Goal: Task Accomplishment & Management: Manage account settings

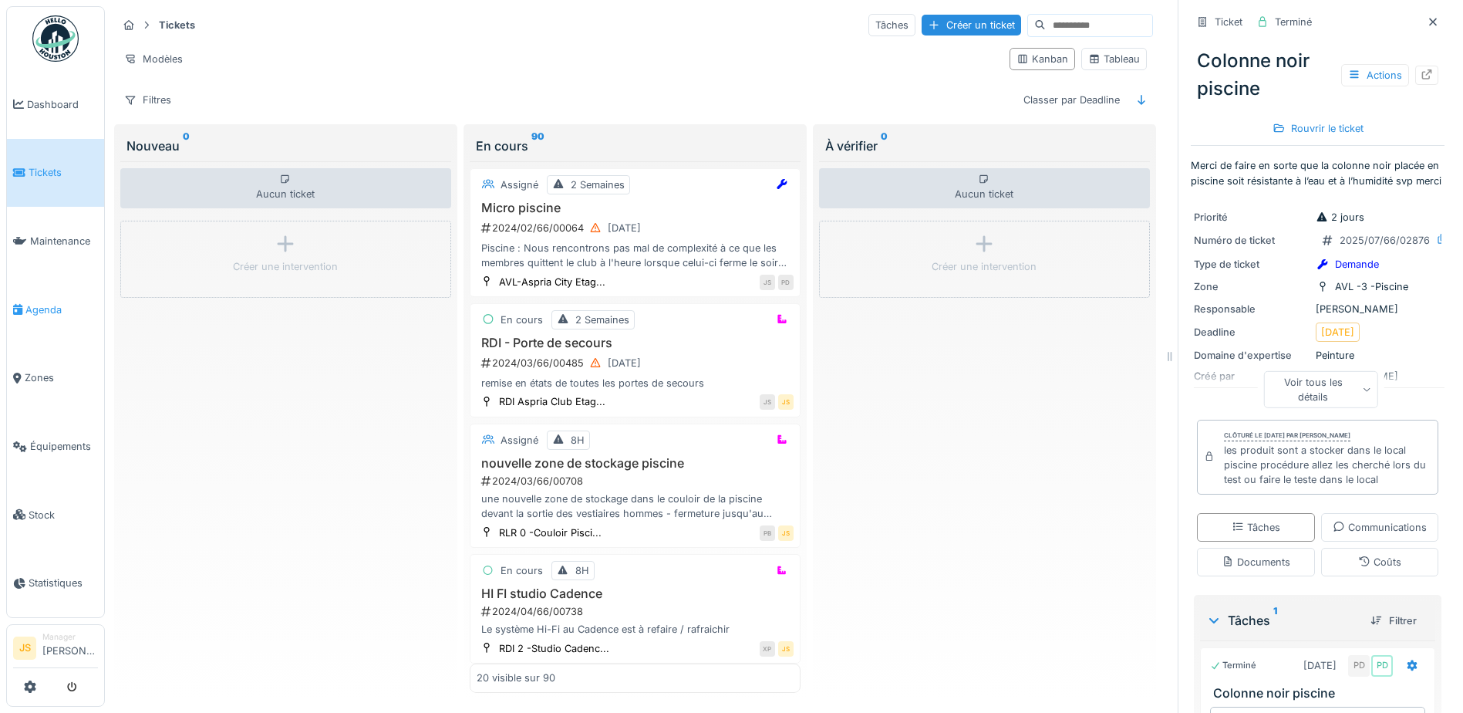
click at [46, 302] on span "Agenda" at bounding box center [61, 309] width 73 height 15
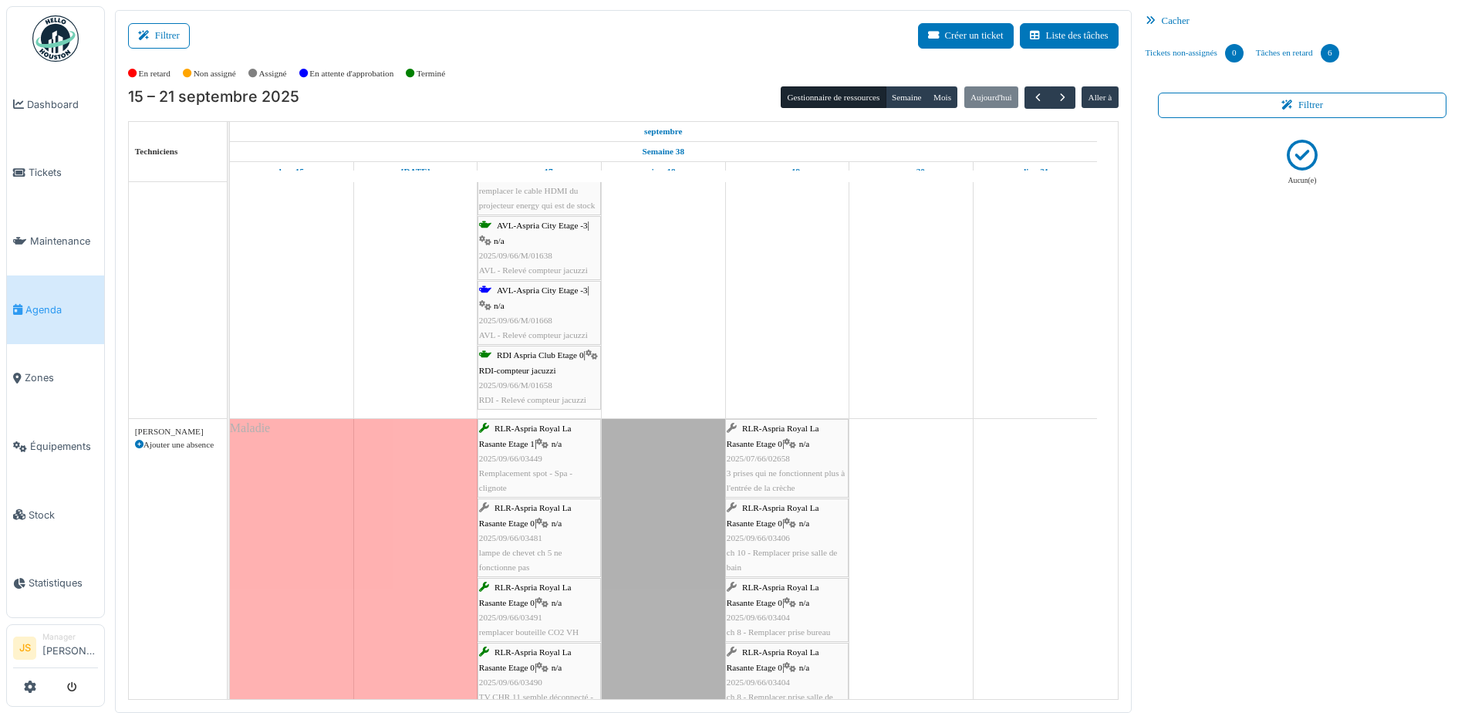
scroll to position [1111, 0]
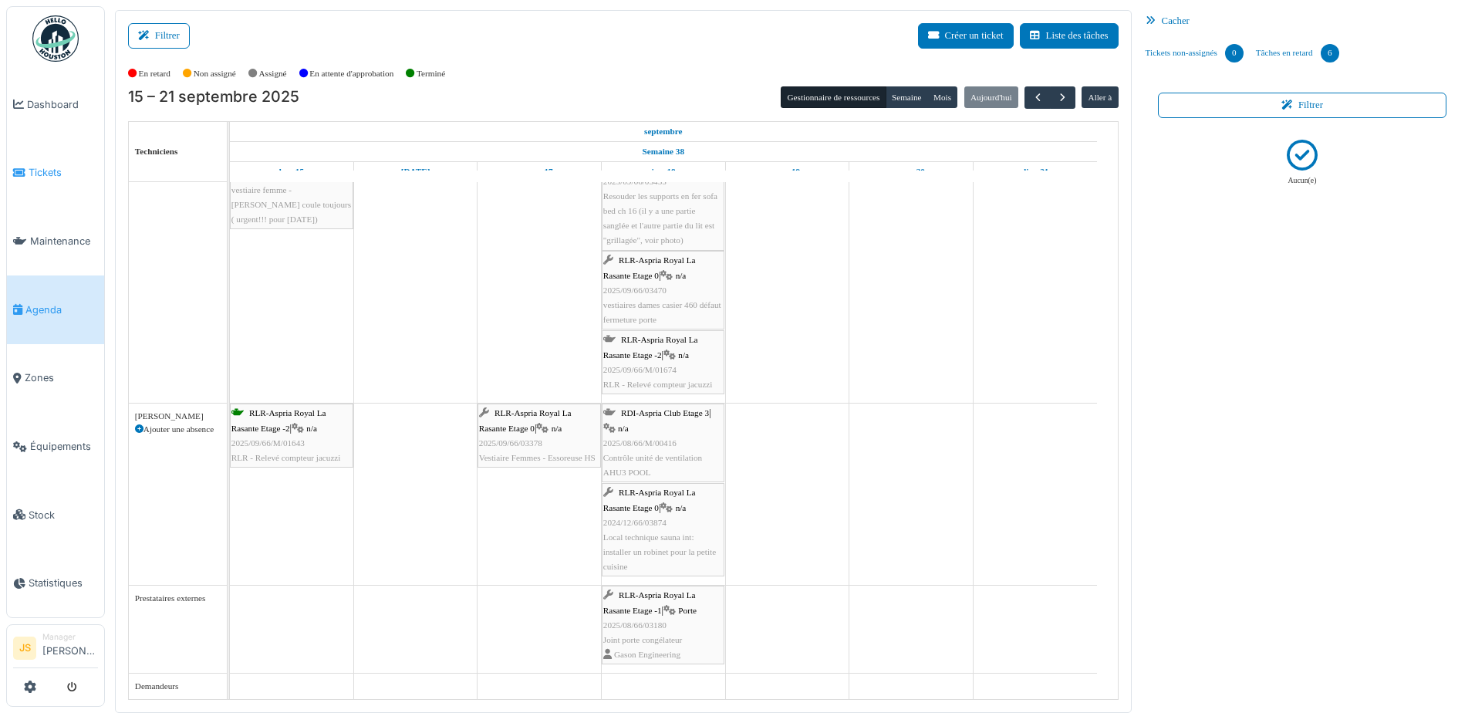
click at [35, 169] on span "Tickets" at bounding box center [63, 172] width 69 height 15
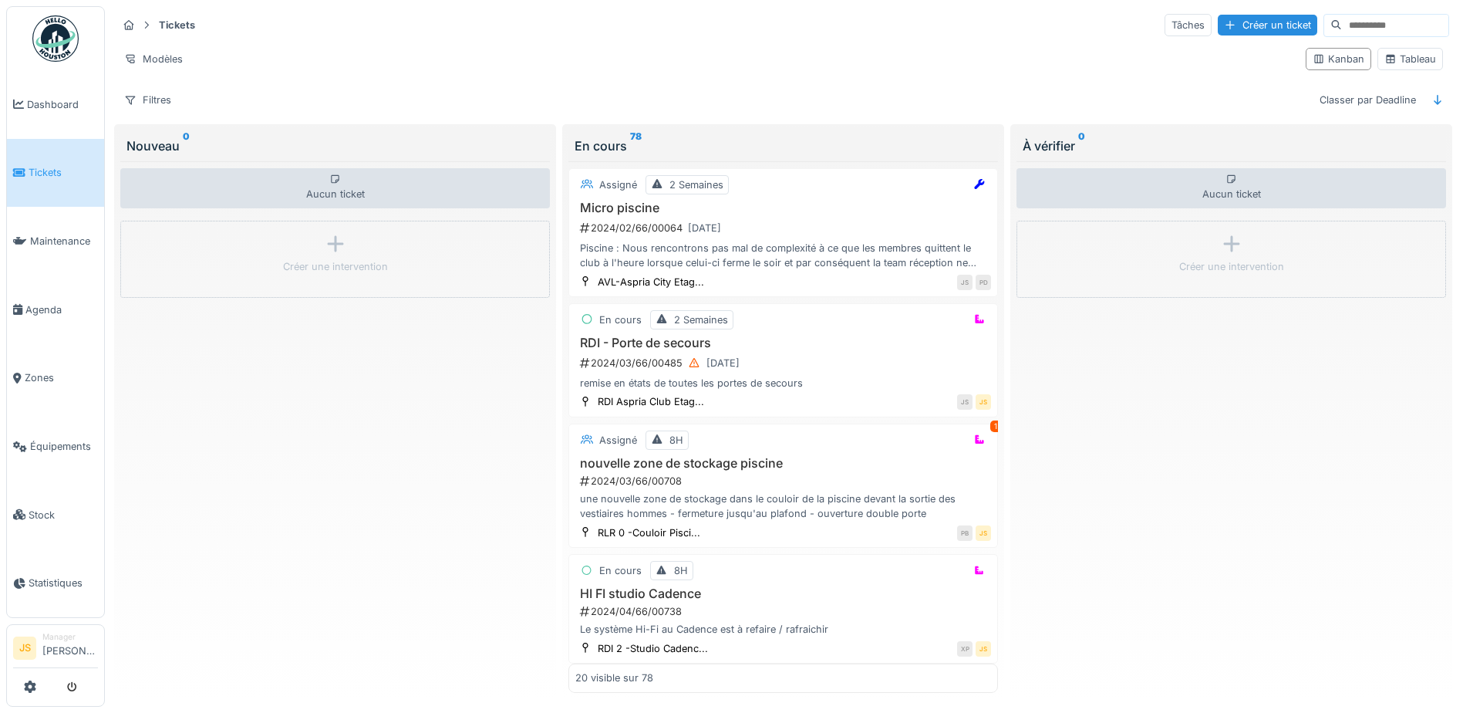
click at [52, 27] on img at bounding box center [55, 38] width 46 height 46
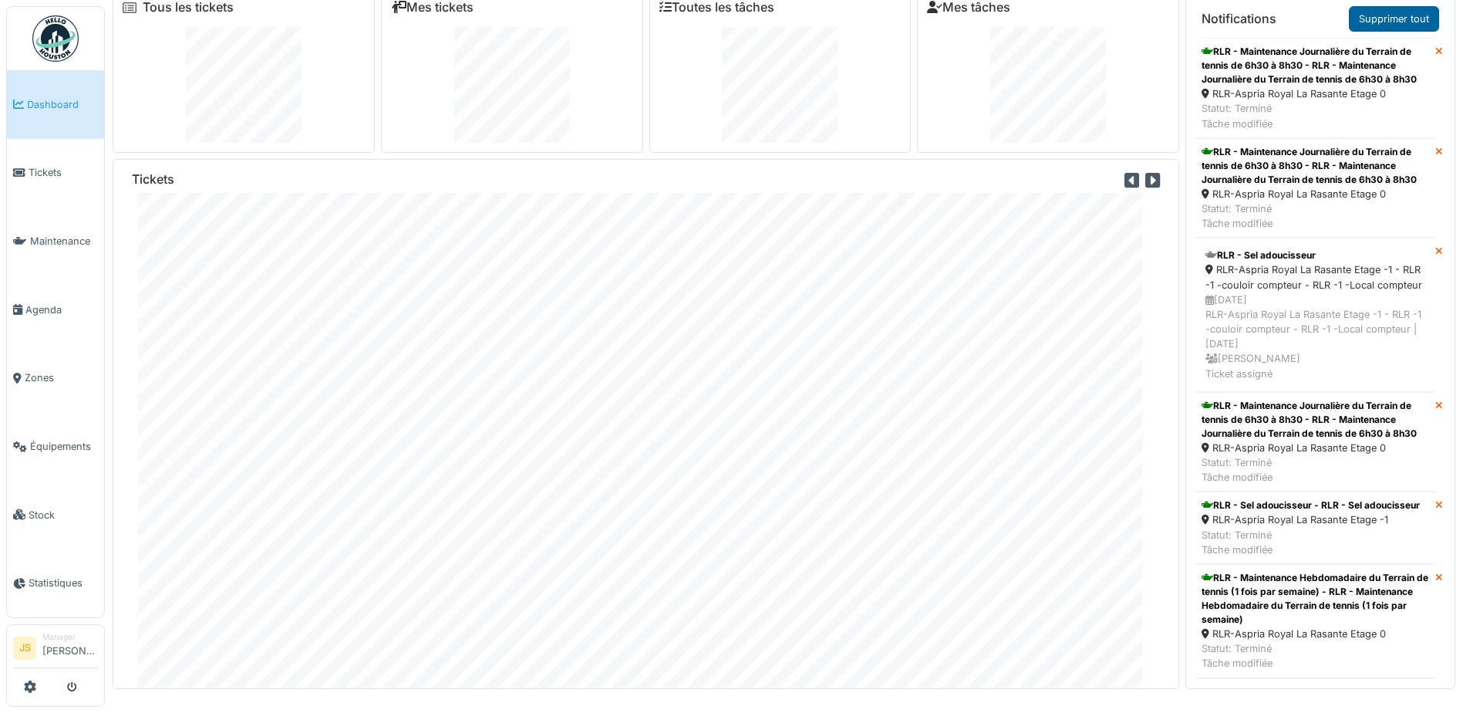
click at [1372, 17] on link "Supprimer tout" at bounding box center [1394, 18] width 90 height 25
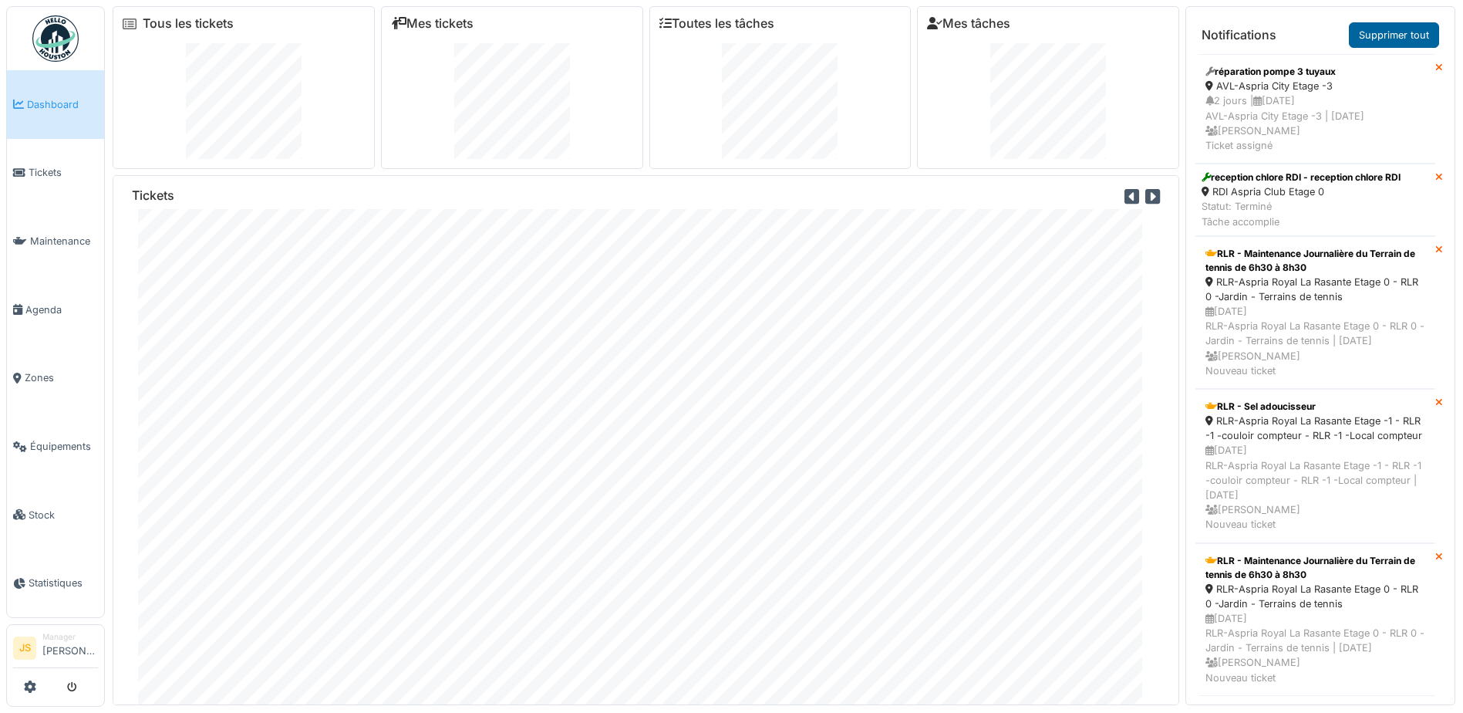
click at [1378, 33] on link "Supprimer tout" at bounding box center [1394, 34] width 90 height 25
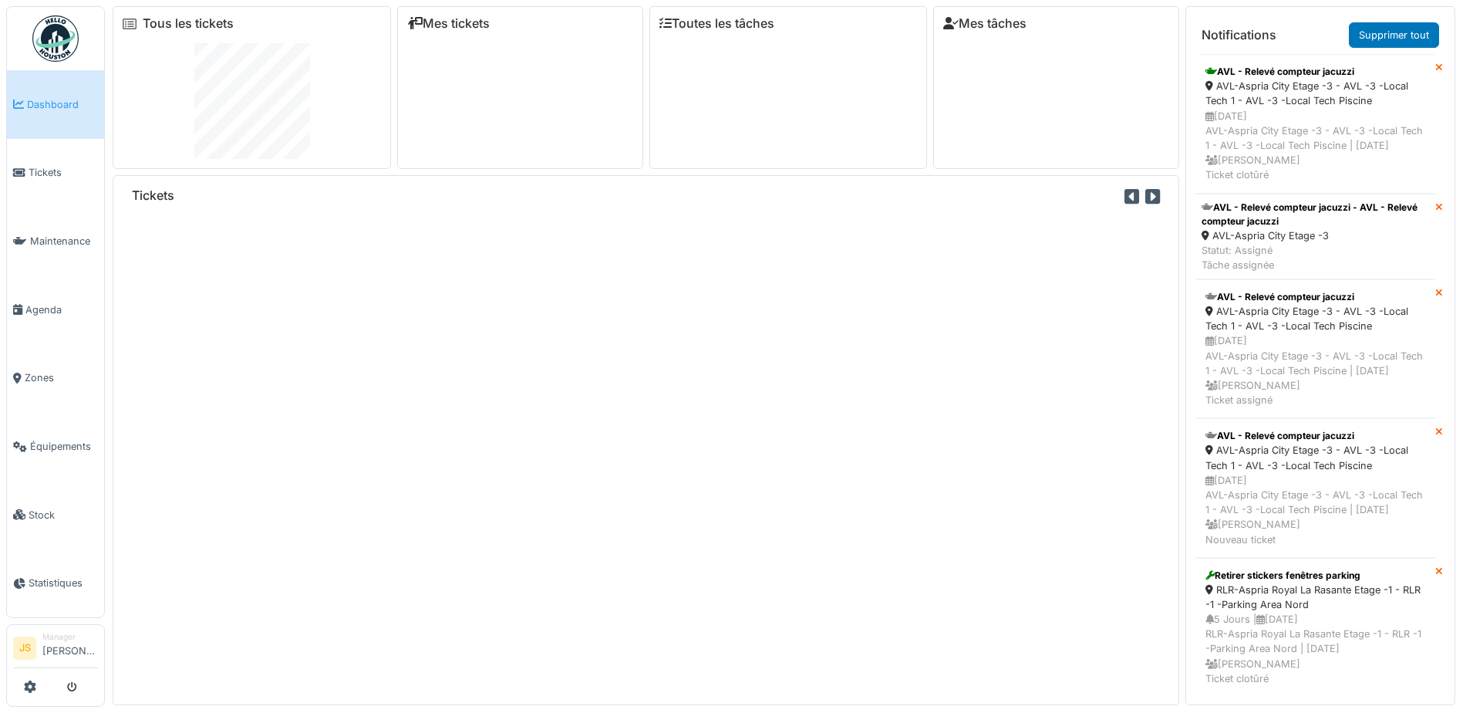
click at [1379, 31] on link "Supprimer tout" at bounding box center [1394, 34] width 90 height 25
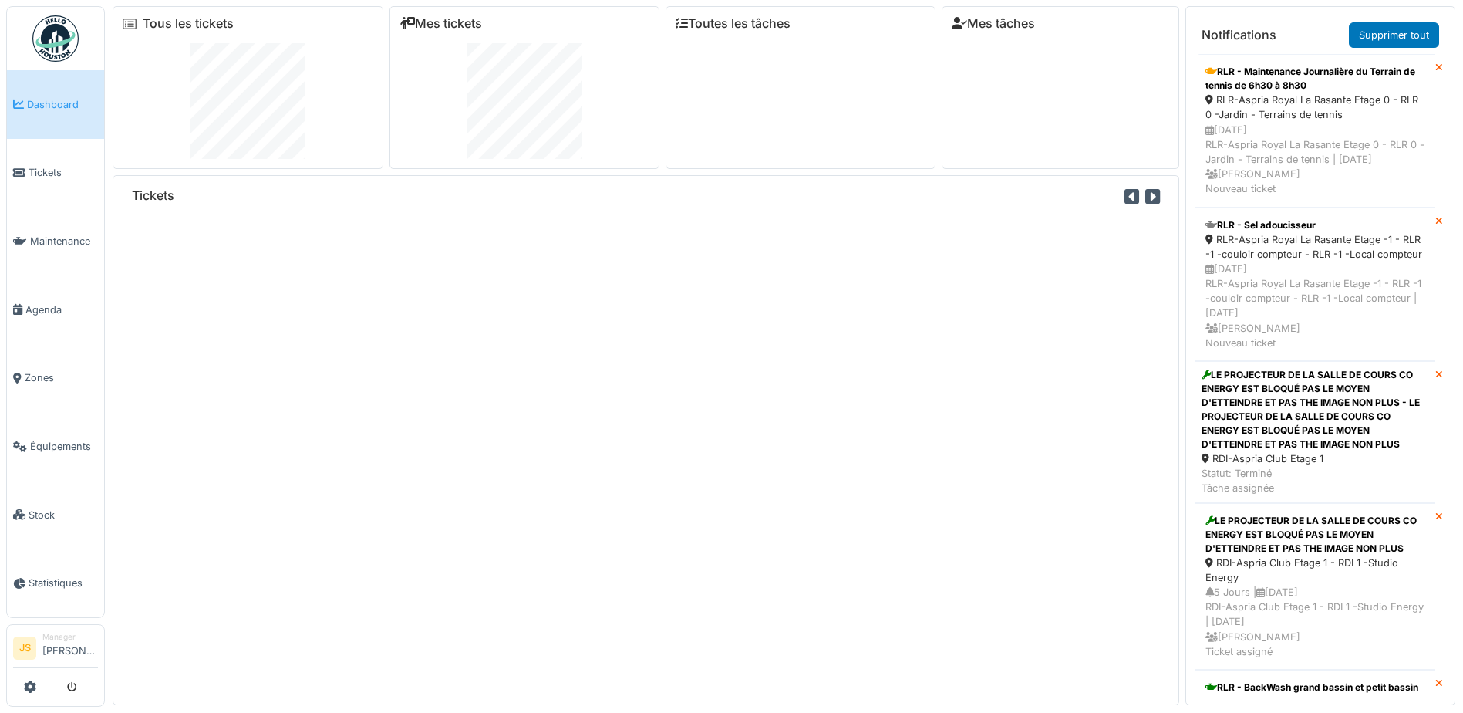
click at [1379, 31] on link "Supprimer tout" at bounding box center [1394, 34] width 90 height 25
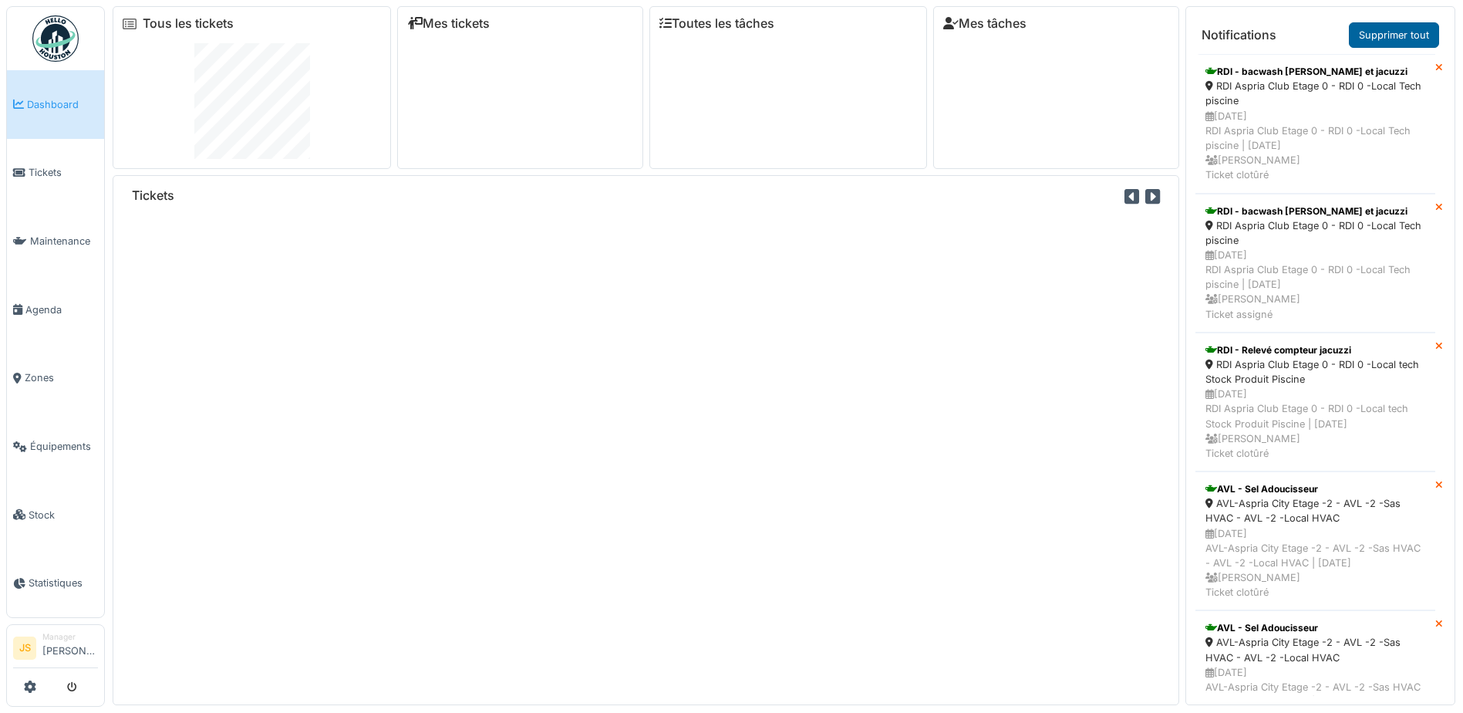
click at [1380, 40] on link "Supprimer tout" at bounding box center [1394, 34] width 90 height 25
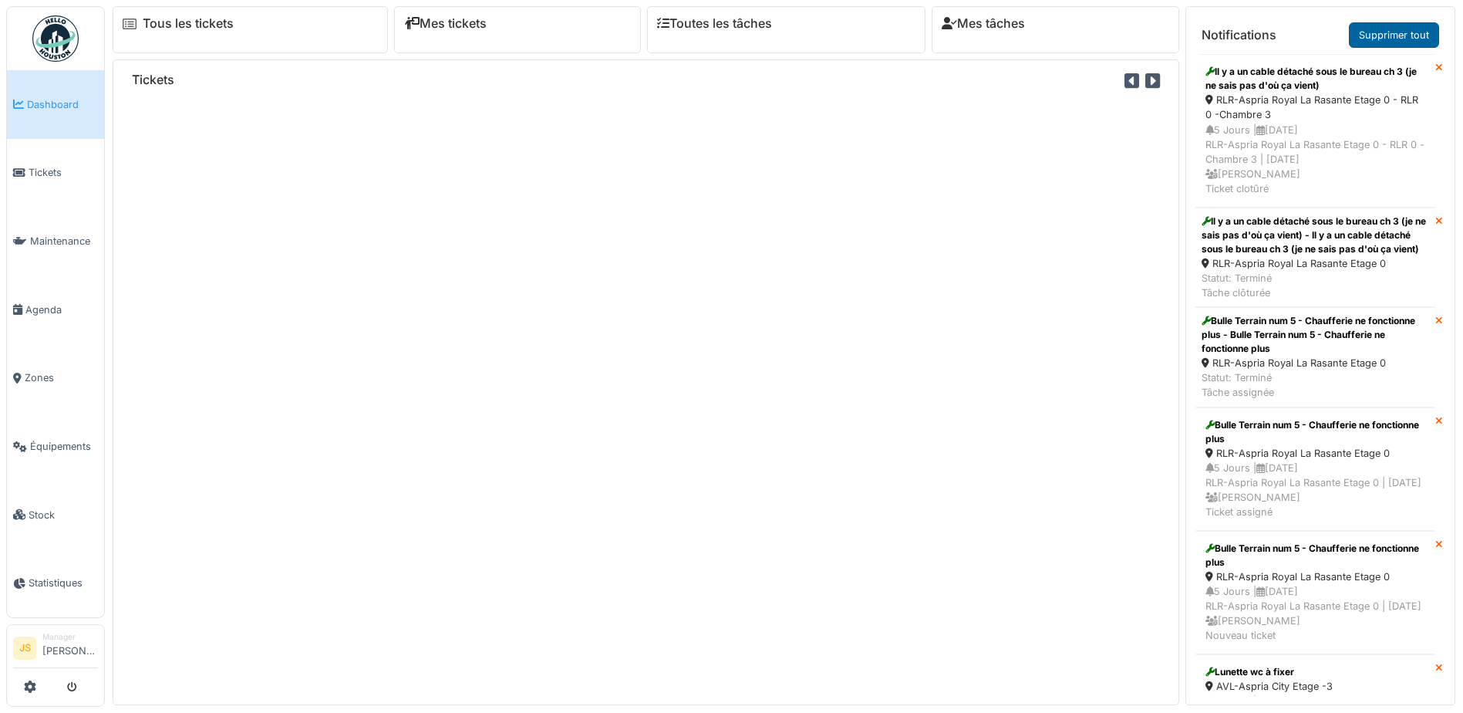
click at [1382, 31] on link "Supprimer tout" at bounding box center [1394, 34] width 90 height 25
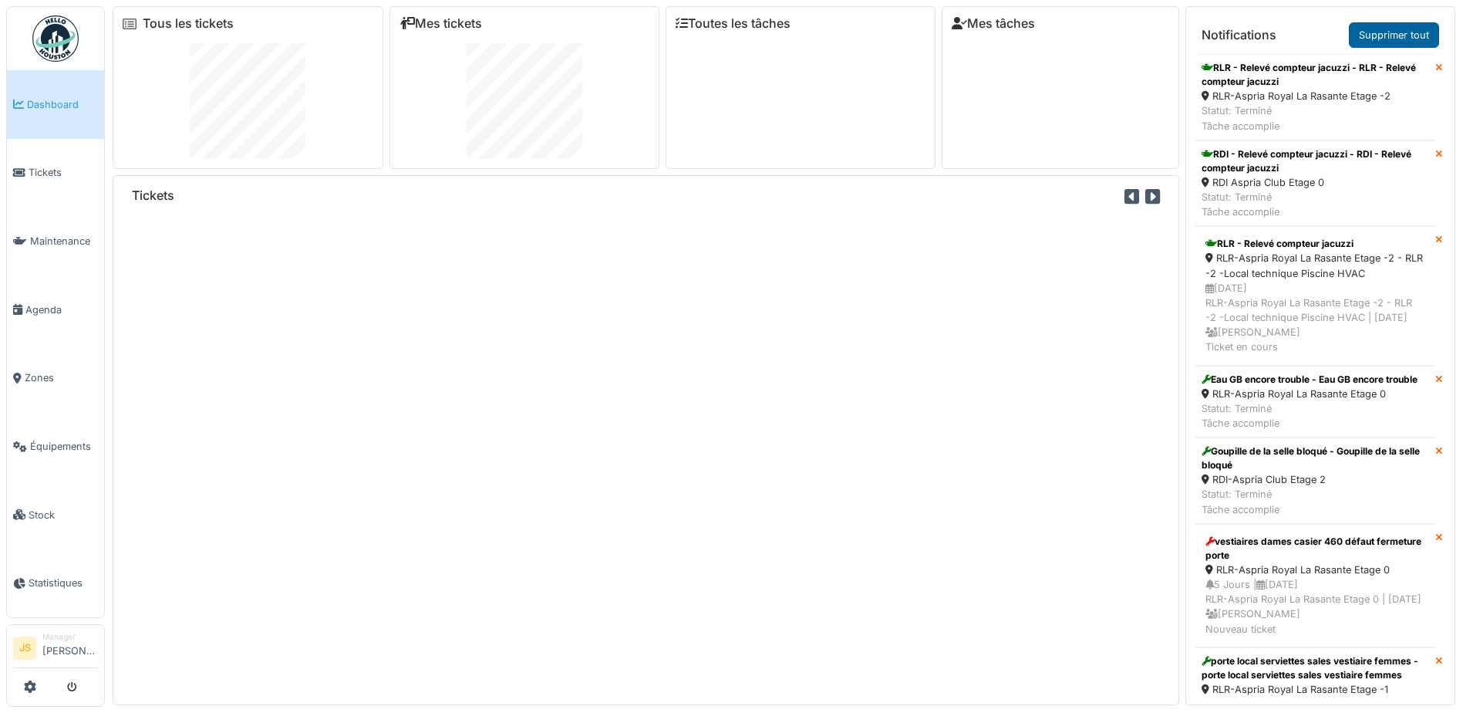
click at [1403, 32] on link "Supprimer tout" at bounding box center [1394, 34] width 90 height 25
